Goal: Task Accomplishment & Management: Use online tool/utility

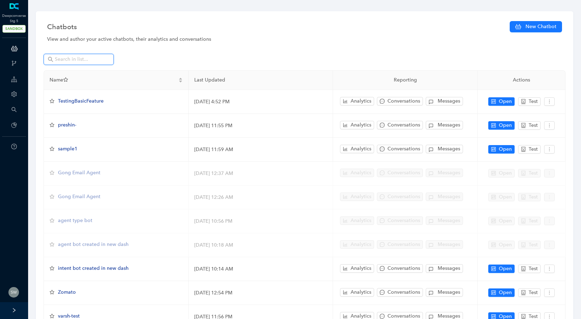
click at [76, 59] on input "text" at bounding box center [79, 60] width 49 height 8
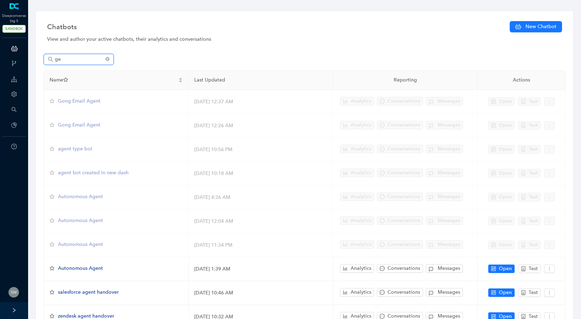
type input "g"
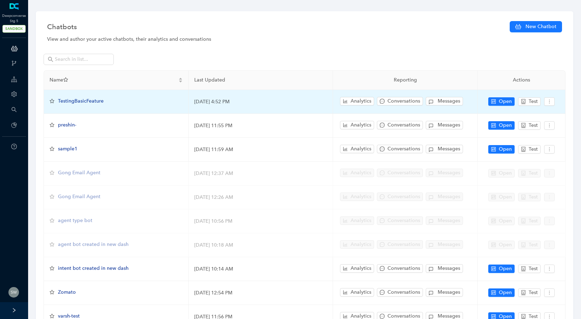
click at [80, 100] on span "TestingBasicFeature" at bounding box center [81, 101] width 46 height 6
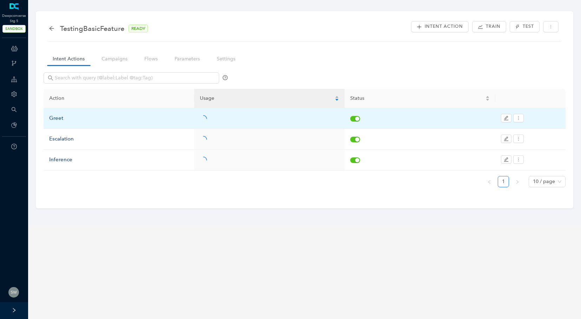
click at [66, 118] on div "Greet" at bounding box center [118, 118] width 139 height 8
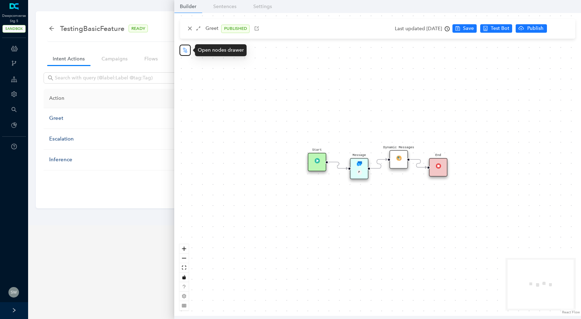
click at [181, 53] on button "button" at bounding box center [185, 50] width 11 height 11
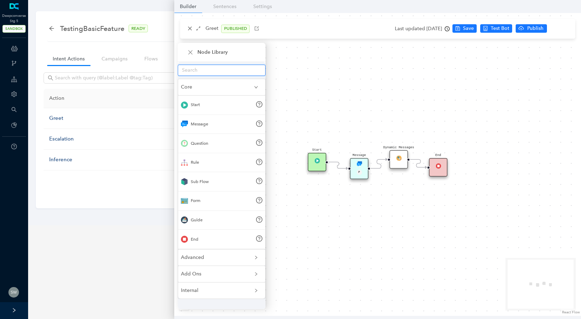
click at [196, 68] on input "text" at bounding box center [219, 70] width 74 height 8
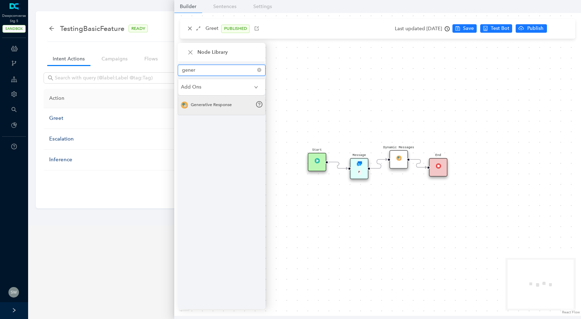
type input "gener"
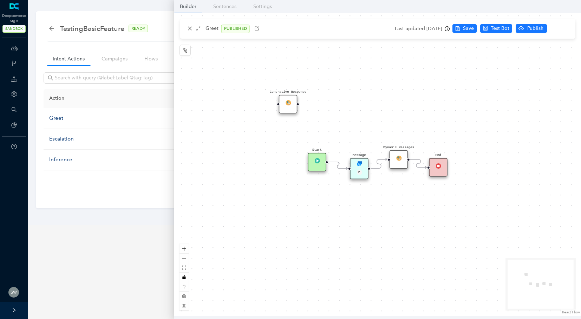
click at [283, 99] on div "Generative Response" at bounding box center [288, 104] width 19 height 19
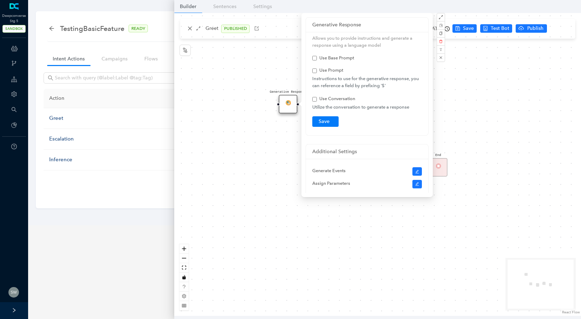
click at [315, 58] on input "Use Base Prompt" at bounding box center [314, 58] width 5 height 5
checkbox input "true"
click at [315, 71] on input "Use Prompt" at bounding box center [314, 71] width 5 height 5
checkbox input "true"
click at [314, 99] on input "Use Conversation" at bounding box center [314, 99] width 5 height 5
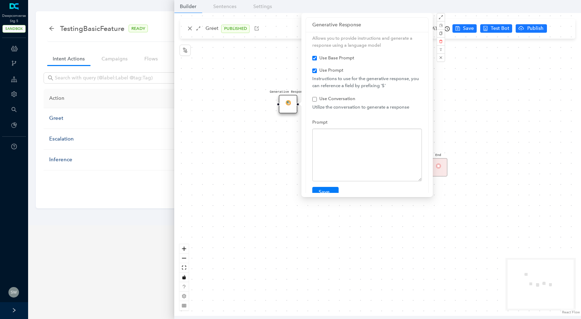
checkbox input "true"
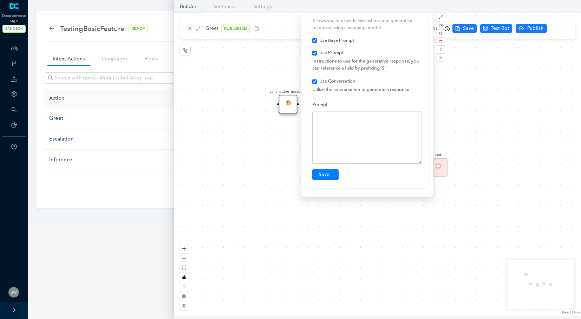
scroll to position [4, 0]
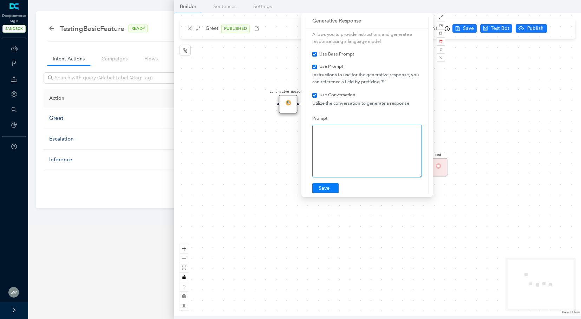
click at [327, 134] on textarea at bounding box center [367, 151] width 110 height 53
paste textarea "Generate a professional, friendly, and empathetic customer support response to …"
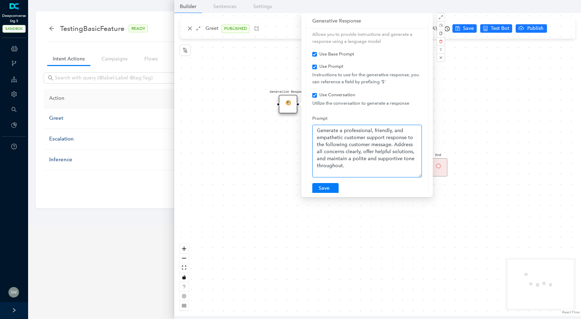
type textarea "Generate a professional, friendly, and empathetic customer support response to …"
drag, startPoint x: 348, startPoint y: 167, endPoint x: 312, endPoint y: 131, distance: 51.2
click at [312, 131] on div "Allows you to provide instructions and generate a response using a language mod…" at bounding box center [367, 115] width 122 height 174
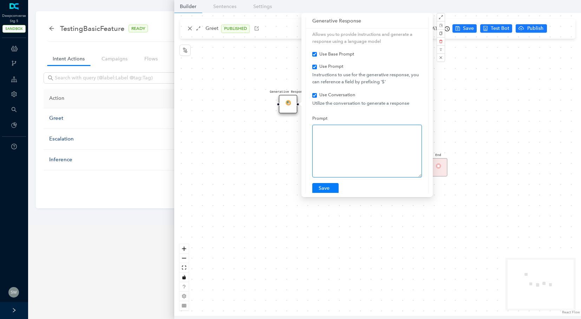
paste textarea ""Generate a professional, friendly, and empathetic customer support response to…"
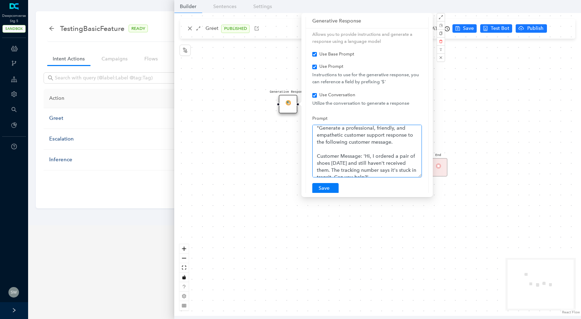
scroll to position [0, 0]
type textarea ""Generate a professional, friendly, and empathetic customer support response to…"
click at [325, 184] on button "Submit" at bounding box center [325, 188] width 26 height 11
checkbox input "true"
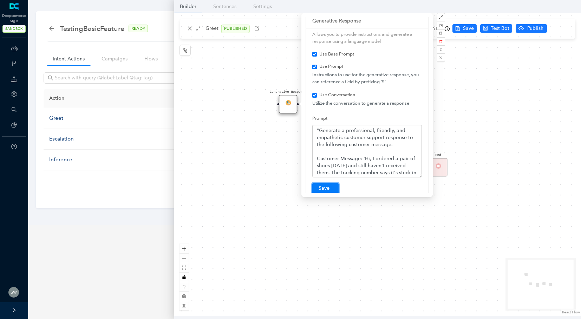
checkbox input "true"
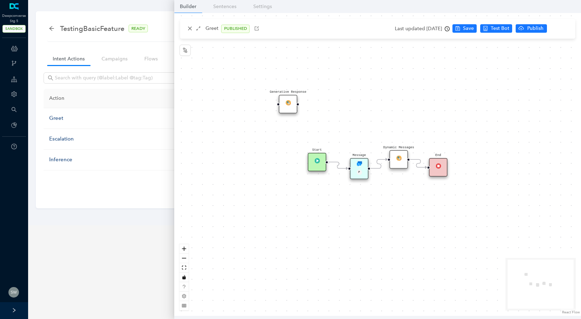
click at [288, 100] on img at bounding box center [288, 102] width 5 height 5
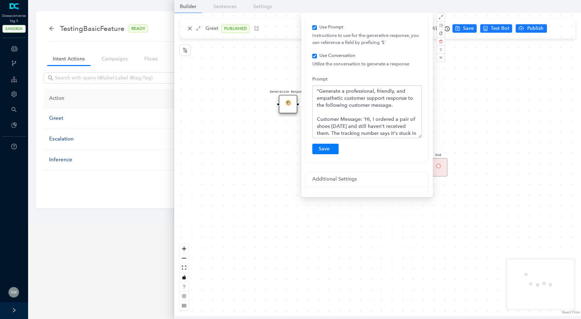
scroll to position [51, 0]
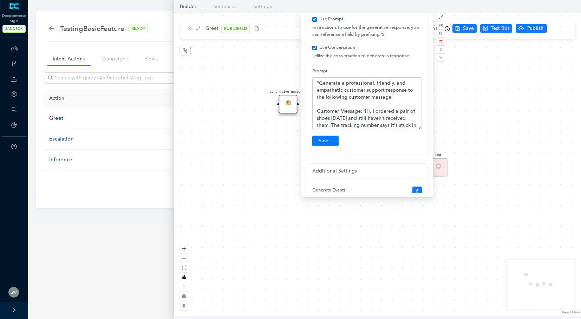
click at [526, 51] on div "Start Message P Dynamic Messages End Generative Response" at bounding box center [377, 164] width 407 height 303
checkbox input "true"
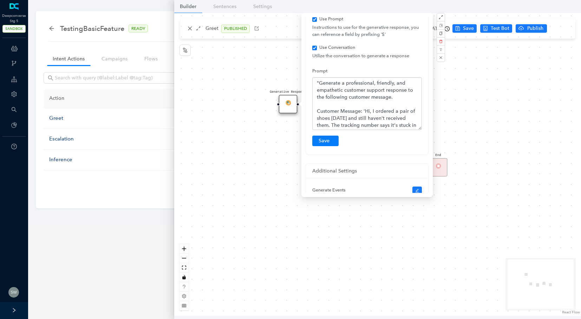
checkbox input "true"
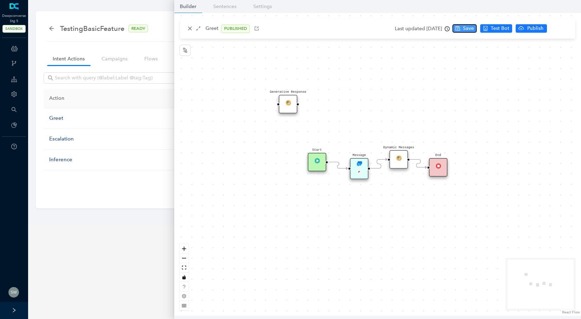
click at [474, 31] on span "Save" at bounding box center [468, 29] width 11 height 8
drag, startPoint x: 272, startPoint y: 178, endPoint x: 246, endPoint y: 185, distance: 26.8
click at [246, 185] on div "Start" at bounding box center [248, 183] width 19 height 19
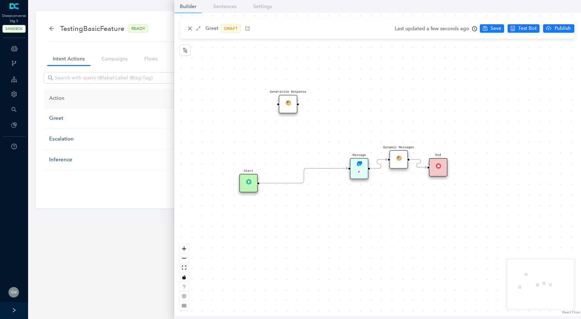
click at [301, 171] on icon "Edge from 8f0ab8e8-bbe5-5cc5-11ce-48045c1d4ef2 to reactflownode_bb672da0-9dc2-4…" at bounding box center [304, 175] width 88 height 15
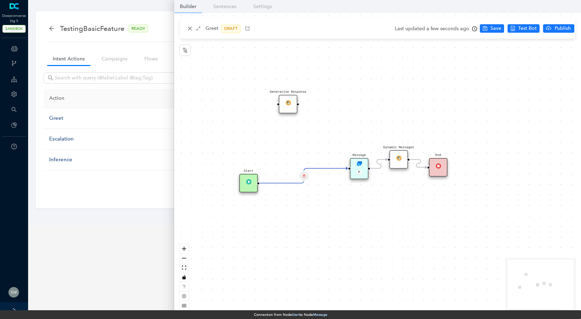
click at [333, 105] on div "Start Message P Dynamic Messages End Generative Response" at bounding box center [377, 164] width 407 height 303
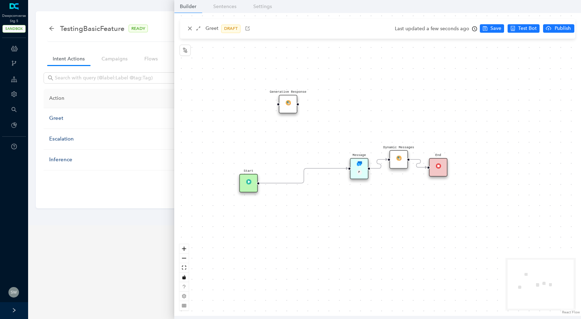
drag, startPoint x: 286, startPoint y: 186, endPoint x: 292, endPoint y: 180, distance: 8.4
click at [286, 183] on icon "Edge from 8f0ab8e8-bbe5-5cc5-11ce-48045c1d4ef2 to reactflownode_bb672da0-9dc2-4…" at bounding box center [304, 175] width 88 height 15
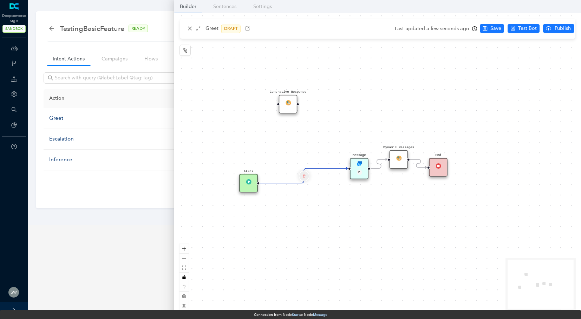
click at [303, 176] on icon "delete" at bounding box center [304, 176] width 3 height 6
click at [342, 157] on span "Yes" at bounding box center [346, 158] width 8 height 8
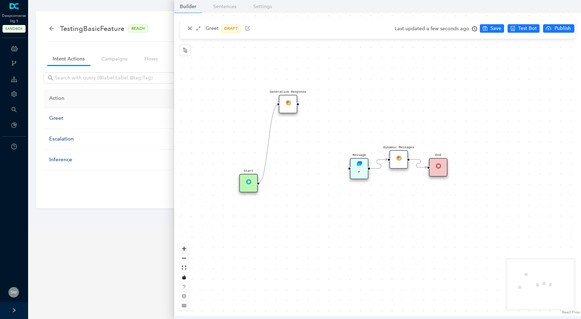
drag, startPoint x: 258, startPoint y: 184, endPoint x: 275, endPoint y: 102, distance: 83.7
click at [275, 102] on div "Start Message P Dynamic Messages End Generative Response" at bounding box center [377, 164] width 407 height 303
drag, startPoint x: 299, startPoint y: 103, endPoint x: 357, endPoint y: 98, distance: 57.8
click at [357, 98] on div "Start Message P Dynamic Messages End Generative Response" at bounding box center [377, 164] width 407 height 303
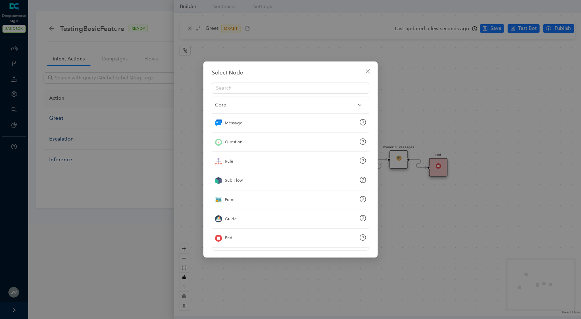
click at [239, 236] on div "End" at bounding box center [290, 238] width 157 height 19
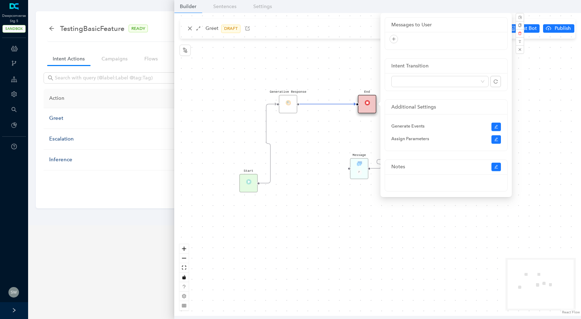
click at [539, 99] on div "Start Message P Dynamic Messages End Generative Response End" at bounding box center [377, 164] width 407 height 303
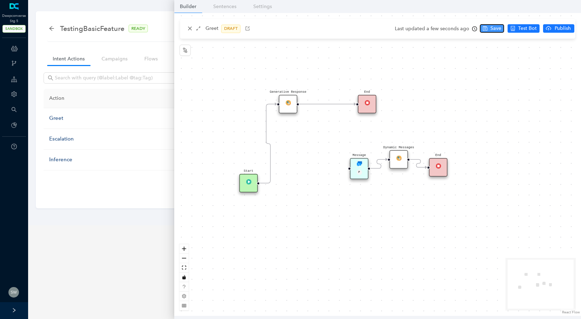
click at [488, 30] on button "Save" at bounding box center [492, 28] width 24 height 8
click at [490, 29] on span "Save" at bounding box center [495, 29] width 11 height 8
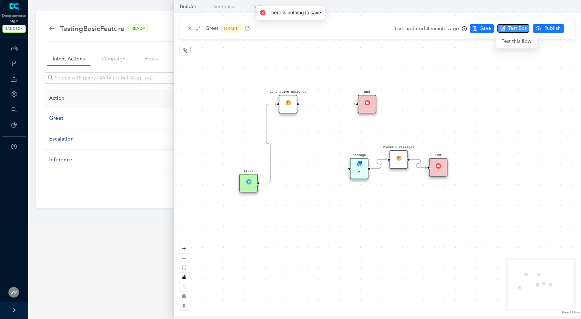
click at [513, 29] on span "Test Bot" at bounding box center [517, 29] width 19 height 8
click at [512, 26] on span "Test Bot" at bounding box center [517, 29] width 19 height 8
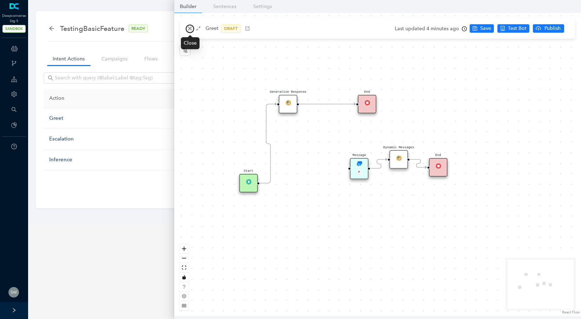
click at [191, 31] on button "button" at bounding box center [190, 29] width 8 height 8
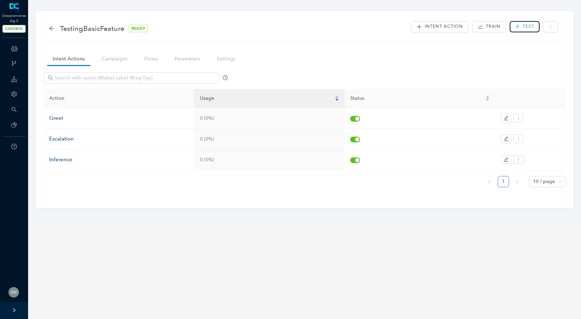
click at [518, 28] on icon "thunderbolt" at bounding box center [517, 27] width 4 height 4
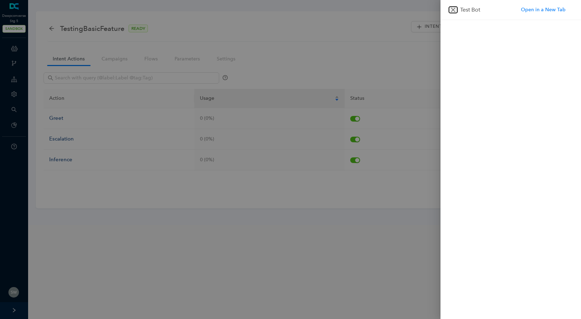
click at [453, 11] on icon "close" at bounding box center [453, 10] width 6 height 6
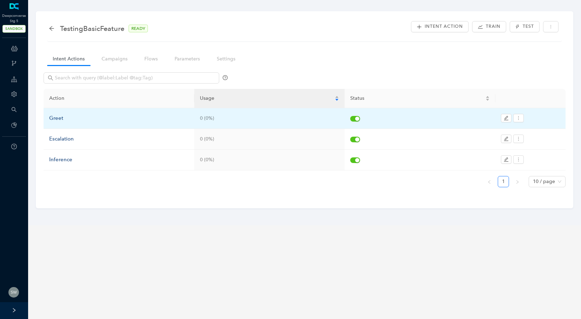
click at [63, 119] on div "Greet" at bounding box center [118, 118] width 139 height 8
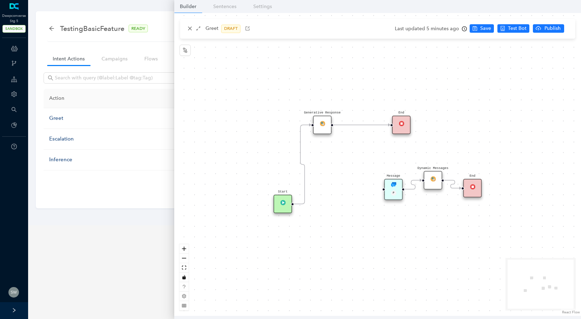
click at [320, 123] on img at bounding box center [322, 123] width 5 height 5
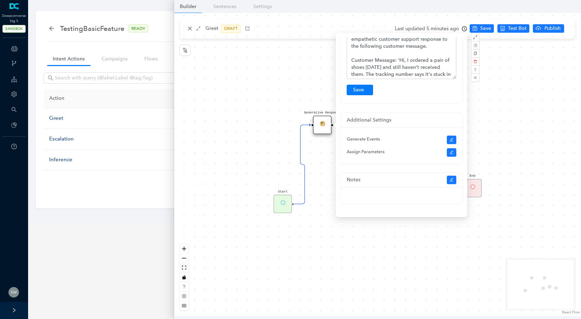
scroll to position [0, 0]
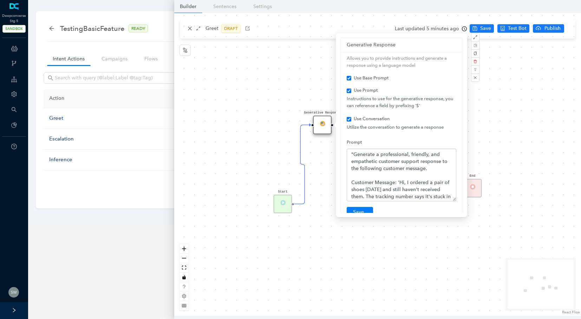
click at [512, 88] on div "Start Message P Dynamic Messages End Generative Response End" at bounding box center [377, 164] width 407 height 303
checkbox input "true"
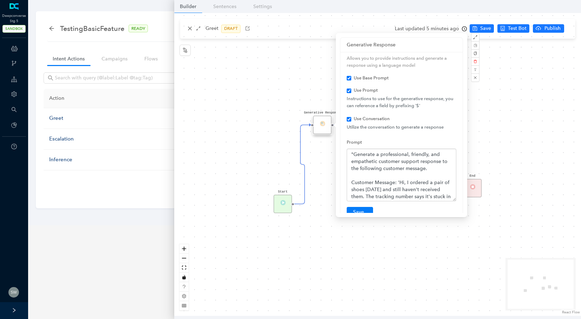
checkbox input "true"
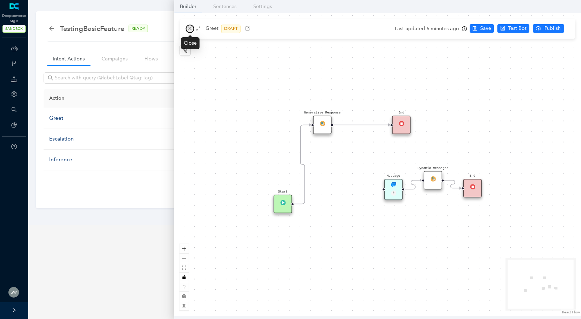
click at [190, 25] on button "button" at bounding box center [190, 29] width 8 height 8
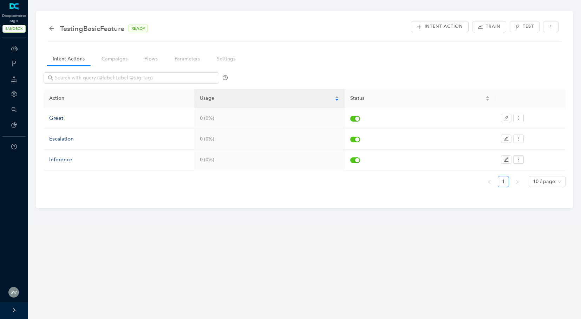
click at [50, 31] on div "TestingBasicFeature READY" at bounding box center [102, 28] width 106 height 11
click at [52, 24] on div "TestingBasicFeature READY" at bounding box center [102, 28] width 106 height 11
click at [50, 30] on icon "arrow-left" at bounding box center [52, 29] width 6 height 6
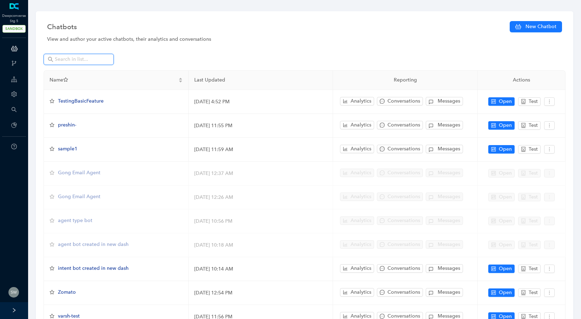
click at [68, 60] on input "text" at bounding box center [79, 60] width 49 height 8
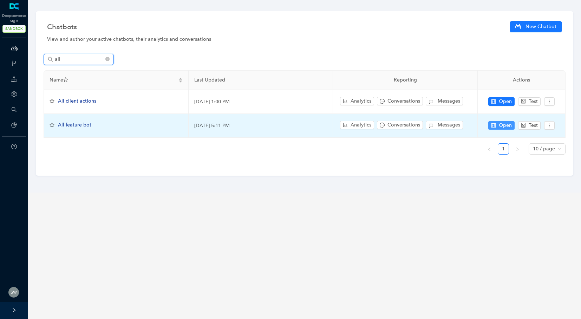
type input "all"
click at [496, 123] on icon "control" at bounding box center [493, 125] width 5 height 5
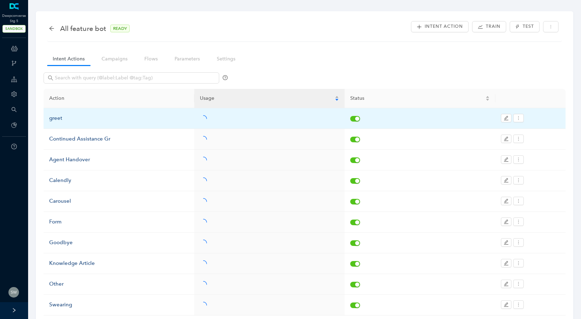
click at [57, 117] on div "greet" at bounding box center [118, 118] width 139 height 8
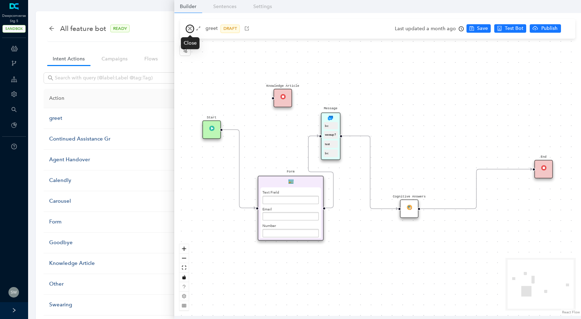
click at [191, 27] on icon "close" at bounding box center [190, 28] width 5 height 5
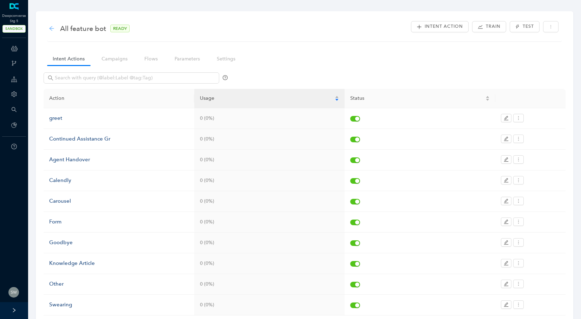
click at [53, 27] on icon "arrow-left" at bounding box center [52, 29] width 6 height 6
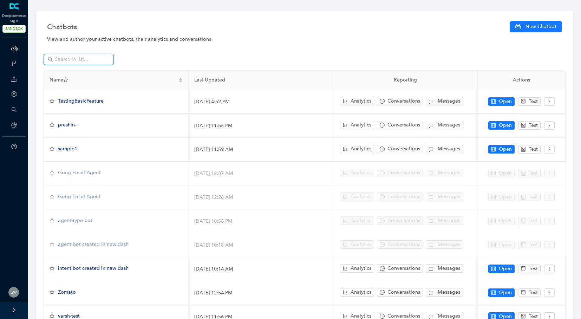
click at [69, 59] on input "text" at bounding box center [79, 60] width 49 height 8
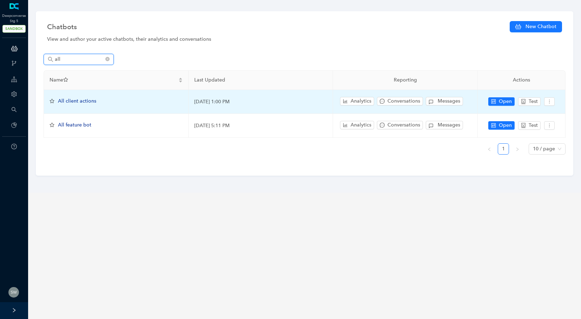
type input "all"
click at [498, 96] on td "Open Test" at bounding box center [522, 102] width 88 height 24
click at [498, 98] on button "Open" at bounding box center [501, 101] width 26 height 8
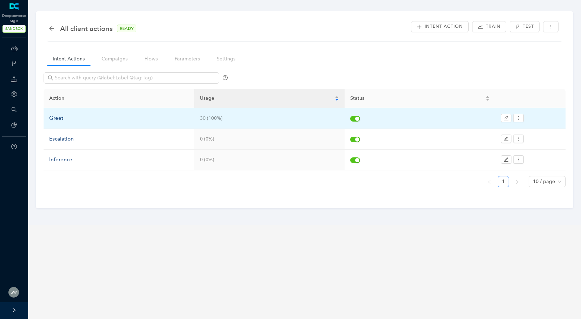
click at [59, 117] on div "Greet" at bounding box center [118, 118] width 139 height 8
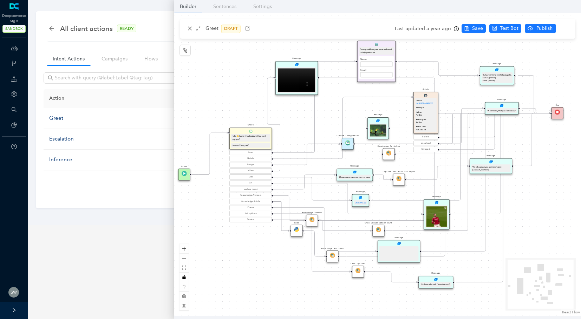
drag, startPoint x: 200, startPoint y: 137, endPoint x: 187, endPoint y: 178, distance: 43.9
click at [187, 178] on div "Start" at bounding box center [184, 175] width 12 height 12
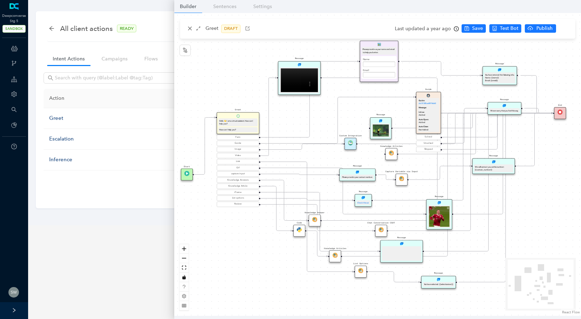
drag, startPoint x: 247, startPoint y: 145, endPoint x: 232, endPoint y: 129, distance: 21.6
click at [232, 129] on div "How can I help you?" at bounding box center [238, 129] width 37 height 3
click at [535, 84] on icon "Edge from reactflownode_2dfb303e-c3b9-4159-9773-f107f5df784e to reactflownode_8…" at bounding box center [537, 95] width 32 height 38
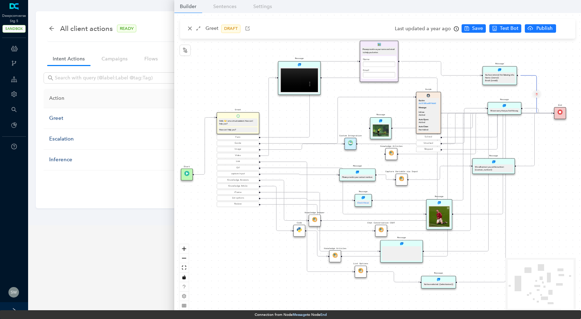
click at [539, 92] on button "Edge from reactflownode_2dfb303e-c3b9-4159-9773-f107f5df784e to reactflownode_8…" at bounding box center [536, 94] width 7 height 7
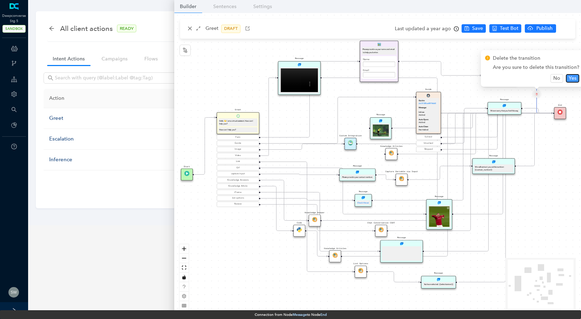
click at [573, 77] on span "Yes" at bounding box center [573, 78] width 8 height 8
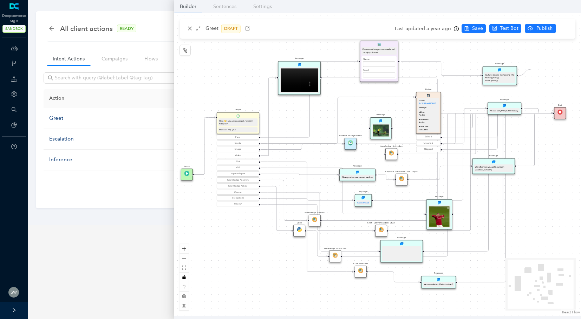
drag, startPoint x: 520, startPoint y: 76, endPoint x: 531, endPoint y: 69, distance: 12.9
click at [531, 69] on div "Start Greet Hello 👋 I am a virtual assistant. How can I help you? How can I hel…" at bounding box center [377, 164] width 407 height 303
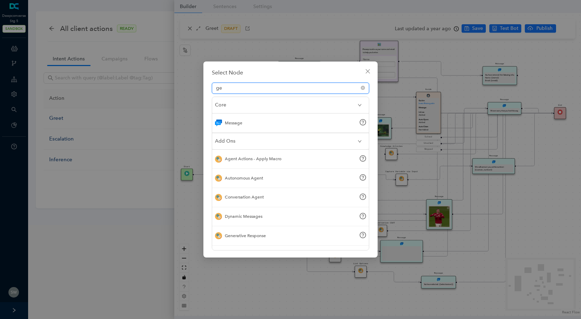
type input "ge"
click at [269, 238] on div "Generative Response" at bounding box center [290, 235] width 157 height 19
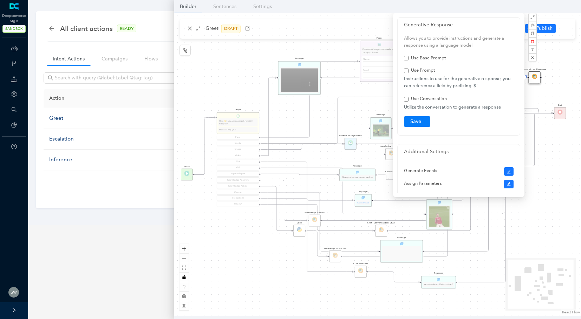
click at [406, 55] on div "Use Base Prompt" at bounding box center [459, 57] width 110 height 7
click at [407, 59] on input "Use Base Prompt" at bounding box center [406, 58] width 5 height 5
checkbox input "true"
click at [406, 68] on div "Use Prompt" at bounding box center [459, 70] width 110 height 7
click at [406, 72] on input "Use Prompt" at bounding box center [406, 71] width 5 height 5
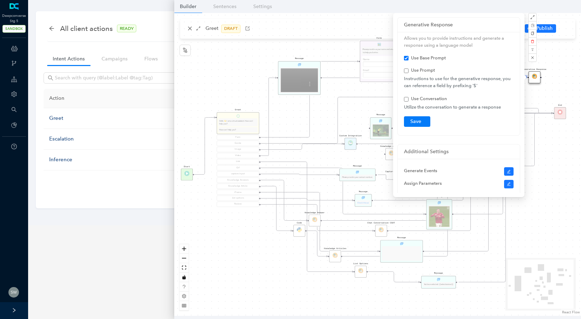
checkbox input "true"
click at [405, 96] on div "Use Conversation" at bounding box center [459, 98] width 110 height 7
click at [406, 101] on input "Use Conversation" at bounding box center [406, 99] width 5 height 5
checkbox input "true"
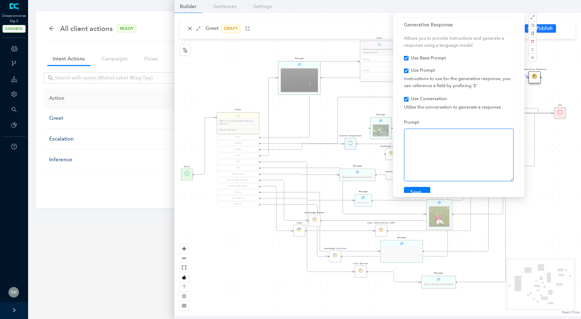
click at [427, 137] on textarea at bounding box center [459, 155] width 110 height 53
paste textarea ""Generate a professional, friendly, and empathetic customer support response to…"
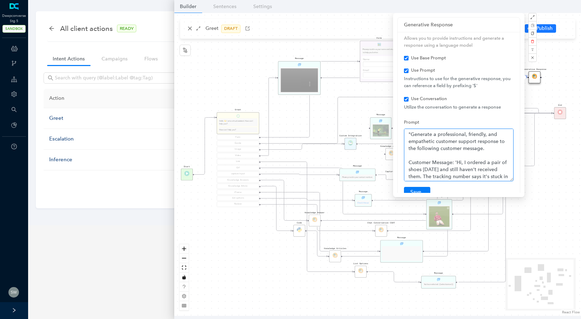
scroll to position [76, 0]
type textarea ""Generate a professional, friendly, and empathetic customer support response to…"
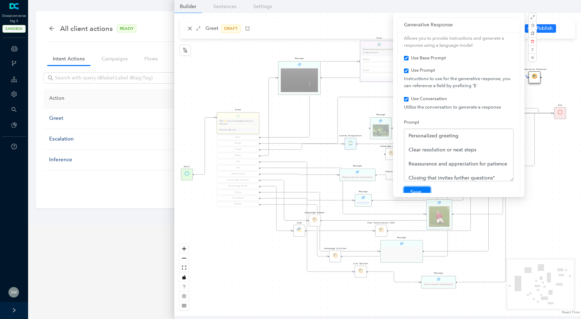
click at [415, 191] on button "Submit" at bounding box center [417, 192] width 26 height 11
checkbox input "true"
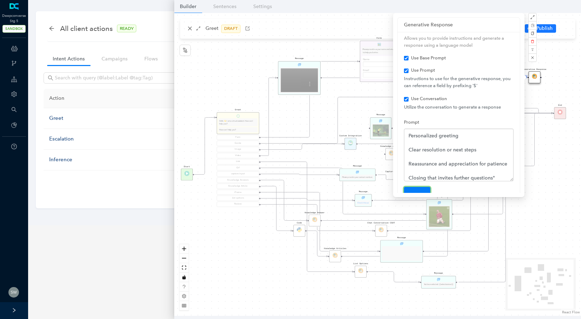
checkbox input "true"
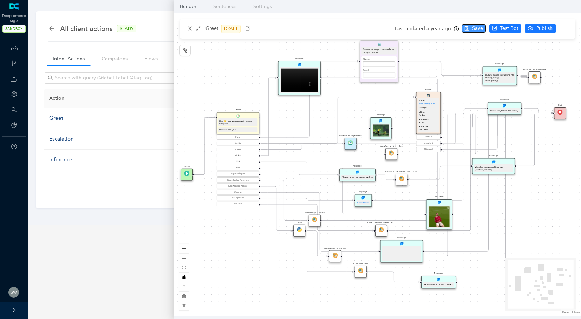
click at [474, 30] on span "Save" at bounding box center [477, 29] width 11 height 8
drag, startPoint x: 537, startPoint y: 77, endPoint x: 544, endPoint y: 70, distance: 9.7
click at [544, 70] on div "Generative Response" at bounding box center [540, 72] width 12 height 12
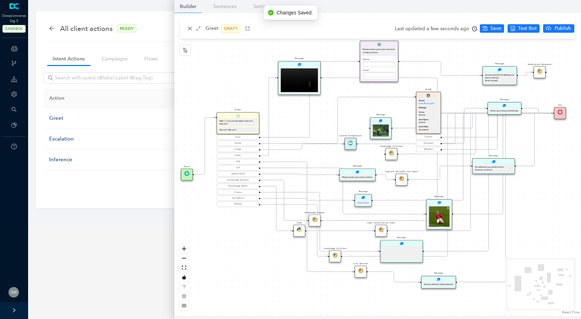
drag, startPoint x: 545, startPoint y: 71, endPoint x: 545, endPoint y: 105, distance: 34.1
click at [546, 109] on div "Start Greet Hello 👋 I am a virtual assistant. How can I help you? How can I hel…" at bounding box center [377, 164] width 407 height 303
drag, startPoint x: 546, startPoint y: 73, endPoint x: 555, endPoint y: 113, distance: 41.0
click at [525, 113] on div "Start Greet Hello 👋 I am a virtual assistant. How can I help you? How can I hel…" at bounding box center [327, 203] width 395 height 294
click at [492, 30] on span "Save" at bounding box center [495, 29] width 11 height 8
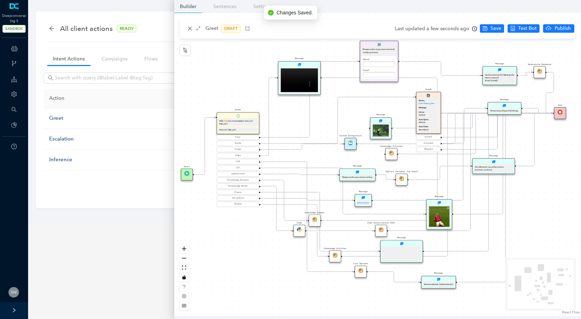
click at [280, 137] on icon "Edge from 6117501c-f15d-2d93-4aed-55029085c9e6 to reactflownode_d938d823-e269-4…" at bounding box center [310, 99] width 98 height 76
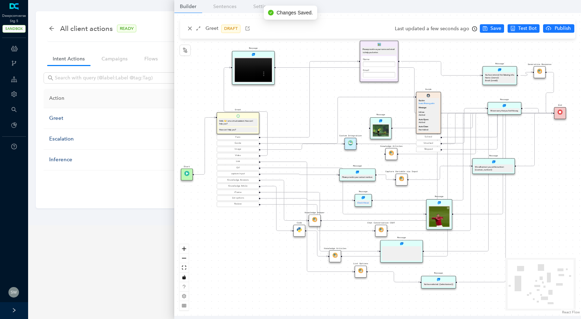
drag, startPoint x: 314, startPoint y: 75, endPoint x: 269, endPoint y: 64, distance: 46.2
click at [269, 64] on video at bounding box center [253, 70] width 37 height 24
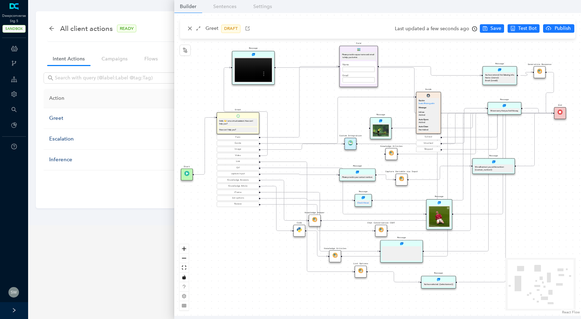
drag, startPoint x: 386, startPoint y: 51, endPoint x: 399, endPoint y: 61, distance: 16.1
click at [367, 60] on div "Please provide us your name and email to help you better. Name Email Submit" at bounding box center [359, 68] width 38 height 33
click at [483, 31] on icon "save" at bounding box center [485, 28] width 5 height 5
click at [511, 33] on button "Publish" at bounding box center [495, 37] width 31 height 8
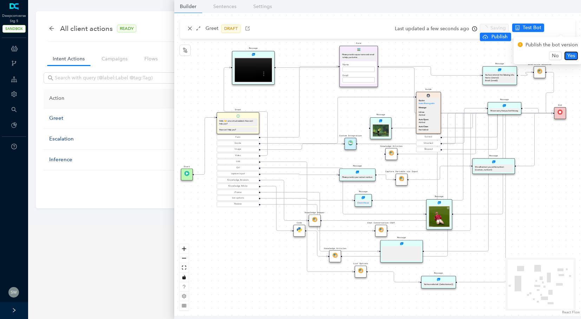
click at [575, 56] on button "Yes" at bounding box center [571, 56] width 13 height 8
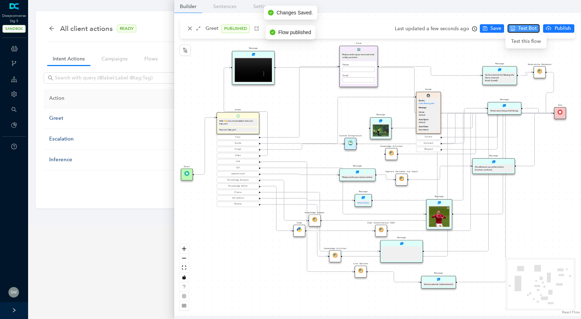
click at [522, 29] on span "Test Bot" at bounding box center [527, 29] width 19 height 8
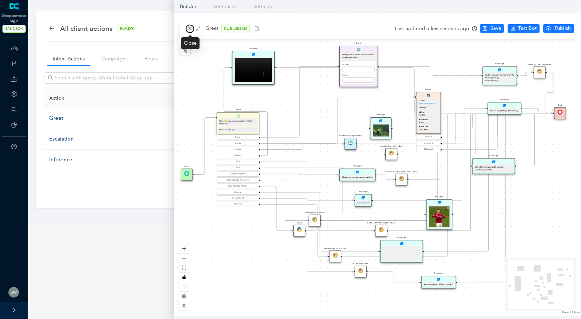
click at [192, 29] on icon "close" at bounding box center [190, 28] width 5 height 5
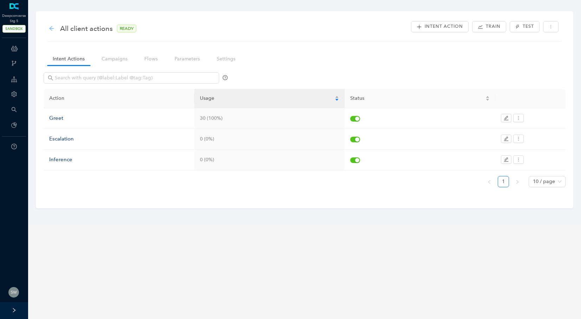
click at [51, 30] on icon "arrow-left" at bounding box center [52, 29] width 6 height 6
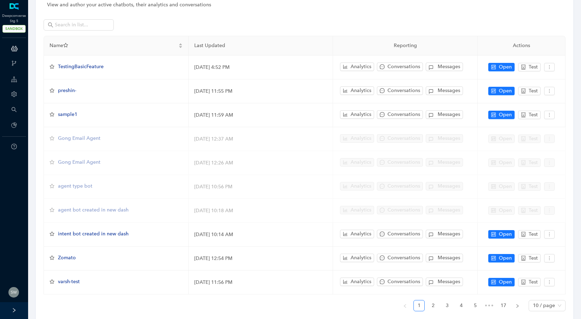
scroll to position [61, 0]
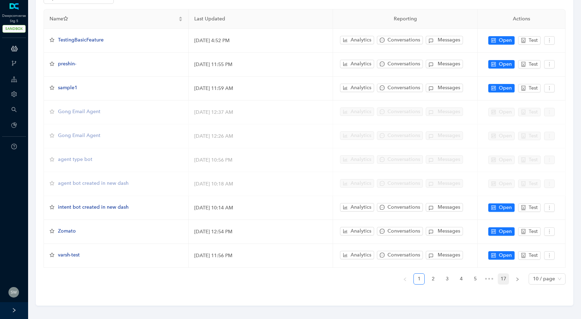
click at [500, 274] on link "17" at bounding box center [503, 279] width 11 height 11
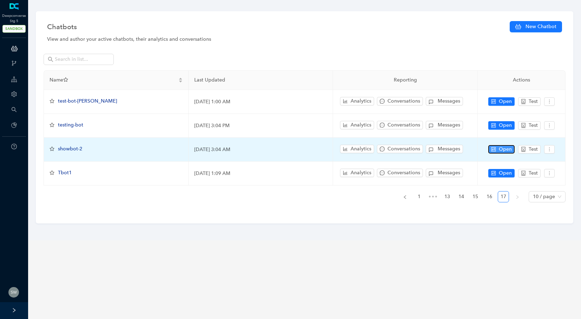
click at [501, 148] on span "Open" at bounding box center [505, 149] width 13 height 8
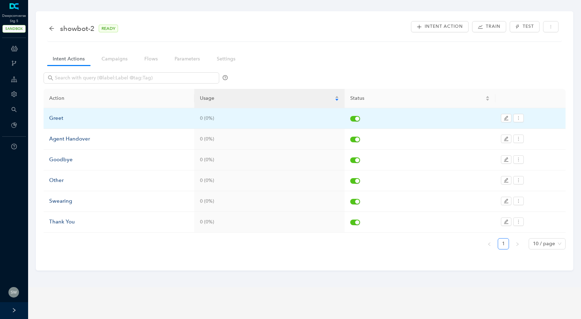
click at [48, 117] on td "Greet" at bounding box center [119, 118] width 151 height 21
click at [58, 117] on div "Greet" at bounding box center [118, 118] width 139 height 8
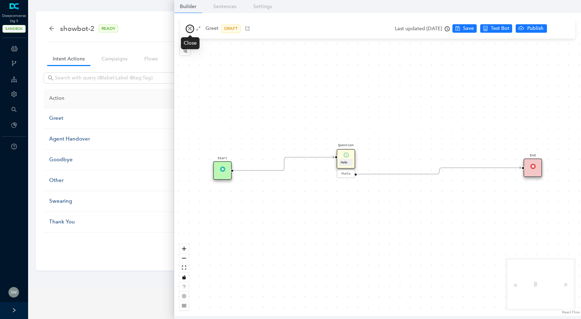
click at [187, 32] on button "button" at bounding box center [190, 29] width 8 height 8
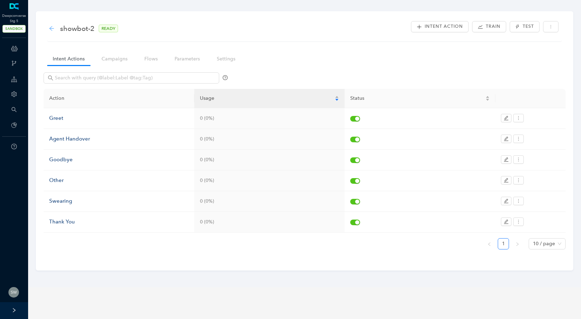
click at [51, 28] on icon "arrow-left" at bounding box center [51, 28] width 5 height 5
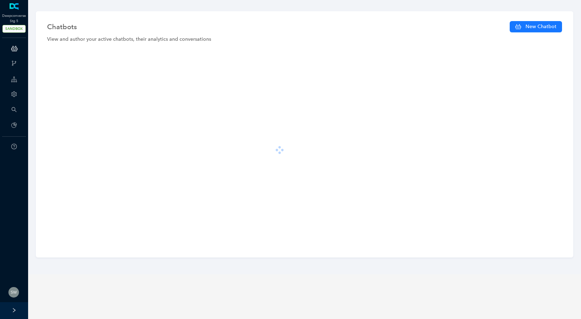
click at [51, 28] on span "Chatbots" at bounding box center [62, 26] width 30 height 11
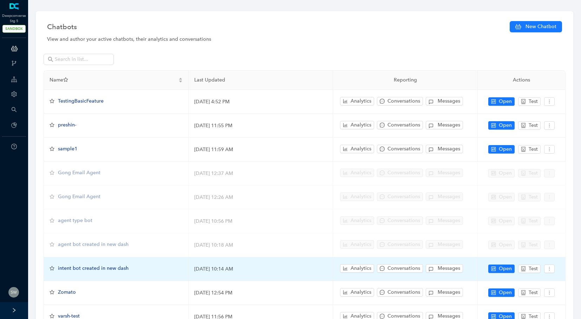
scroll to position [61, 0]
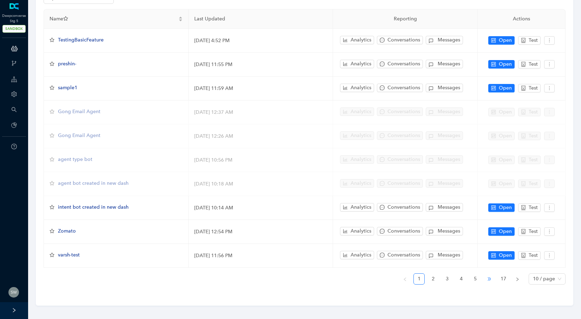
click at [489, 274] on span "•••" at bounding box center [489, 278] width 11 height 11
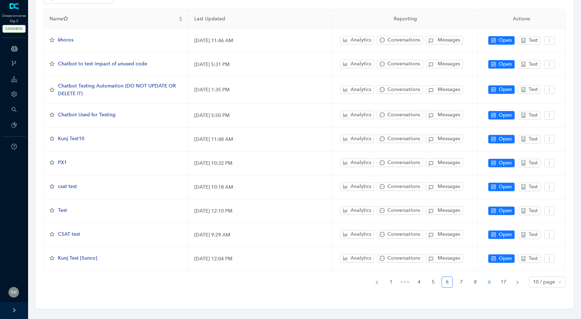
click at [484, 278] on span "•••" at bounding box center [489, 282] width 11 height 11
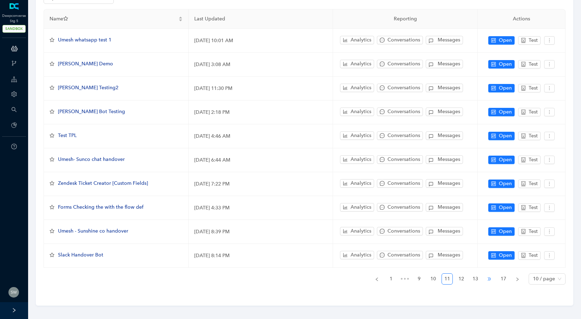
click at [489, 276] on span "•••" at bounding box center [489, 278] width 11 height 11
click at [489, 276] on link "16" at bounding box center [489, 279] width 11 height 11
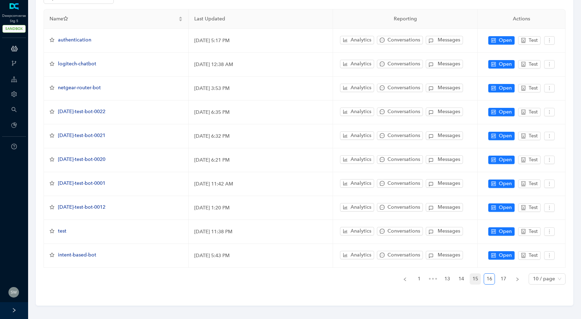
click at [473, 279] on link "15" at bounding box center [475, 279] width 11 height 11
click at [18, 147] on li "Help" at bounding box center [13, 147] width 25 height 14
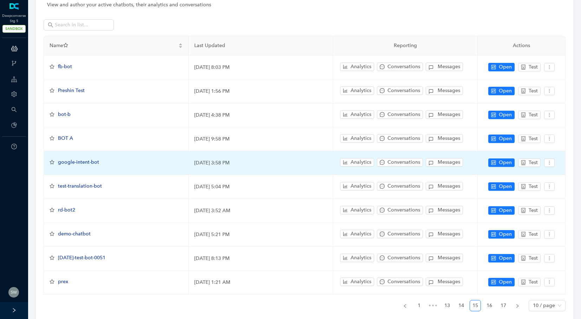
scroll to position [0, 0]
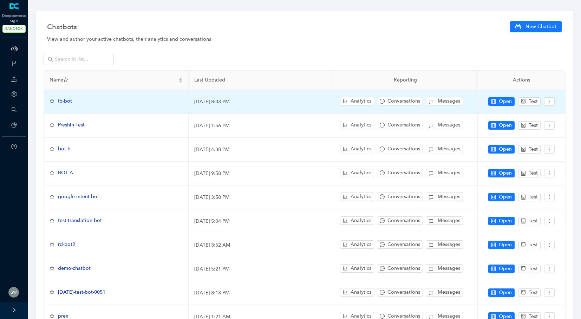
click at [60, 104] on div "fb-bot" at bounding box center [65, 101] width 14 height 8
click at [501, 96] on td "Open Test" at bounding box center [522, 102] width 88 height 24
click at [498, 102] on button "Open" at bounding box center [501, 101] width 26 height 8
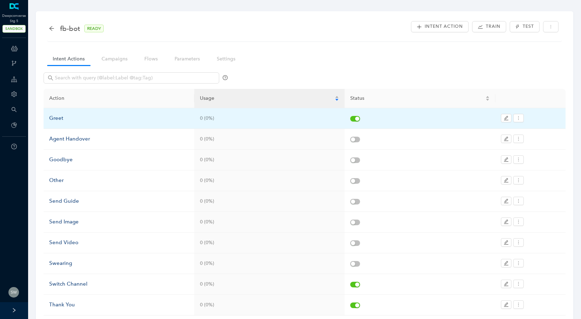
click at [67, 116] on div "Greet" at bounding box center [118, 118] width 139 height 8
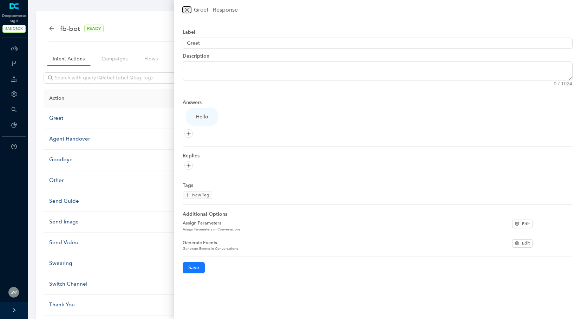
click at [185, 9] on icon "close" at bounding box center [187, 10] width 6 height 6
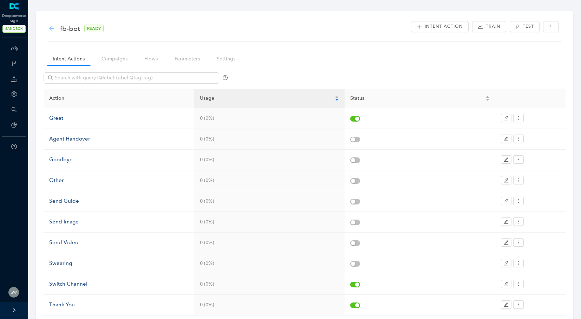
click at [50, 29] on icon "arrow-left" at bounding box center [52, 29] width 6 height 6
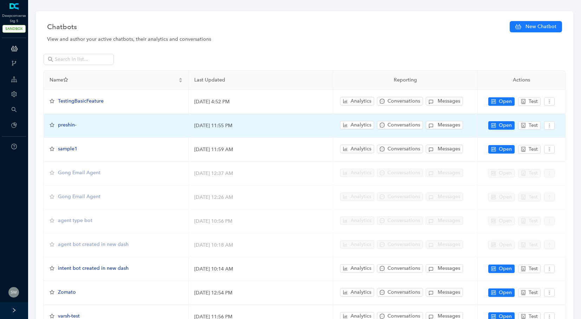
click at [68, 130] on td "preshin-" at bounding box center [116, 126] width 145 height 24
click at [68, 127] on span "preshin-" at bounding box center [67, 125] width 18 height 6
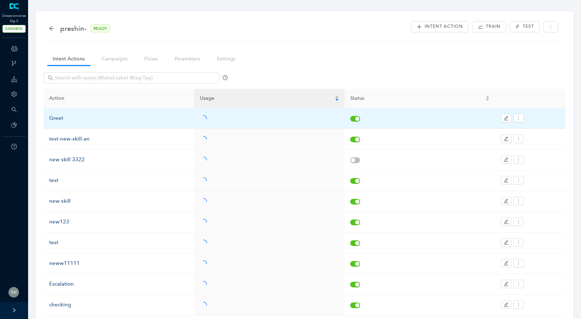
click at [63, 121] on div "Greet" at bounding box center [118, 118] width 139 height 8
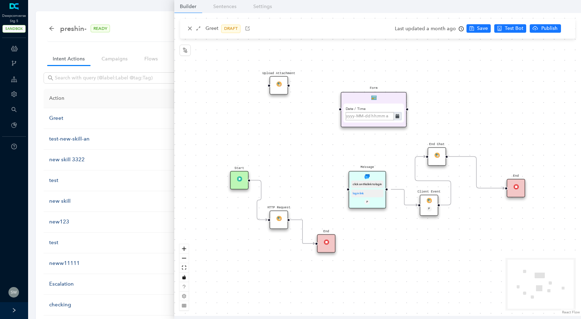
click at [191, 54] on div "Start End Chat End Client Event P Message click on this link to login login lin…" at bounding box center [377, 164] width 407 height 303
click at [187, 59] on div "Start End Chat End Client Event P Message click on this link to login login lin…" at bounding box center [377, 164] width 407 height 303
click at [187, 58] on div "Start End Chat End Client Event P Message click on this link to login login lin…" at bounding box center [377, 164] width 407 height 303
click at [186, 53] on button "button" at bounding box center [185, 50] width 11 height 11
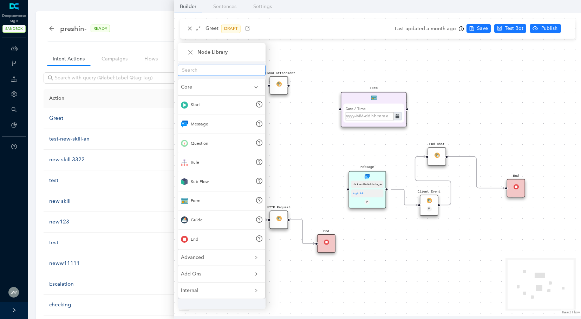
click at [190, 72] on input "text" at bounding box center [219, 70] width 74 height 8
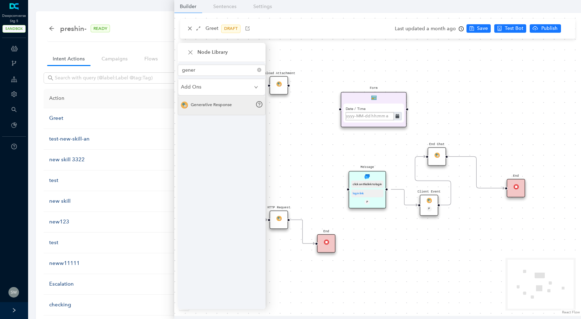
type input "gener"
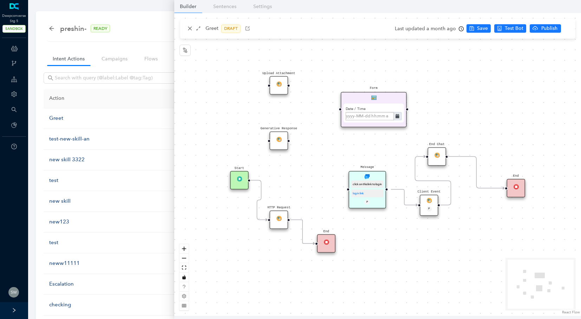
click at [281, 142] on div "Generative Response" at bounding box center [279, 140] width 19 height 19
